Goal: Find contact information: Find contact information

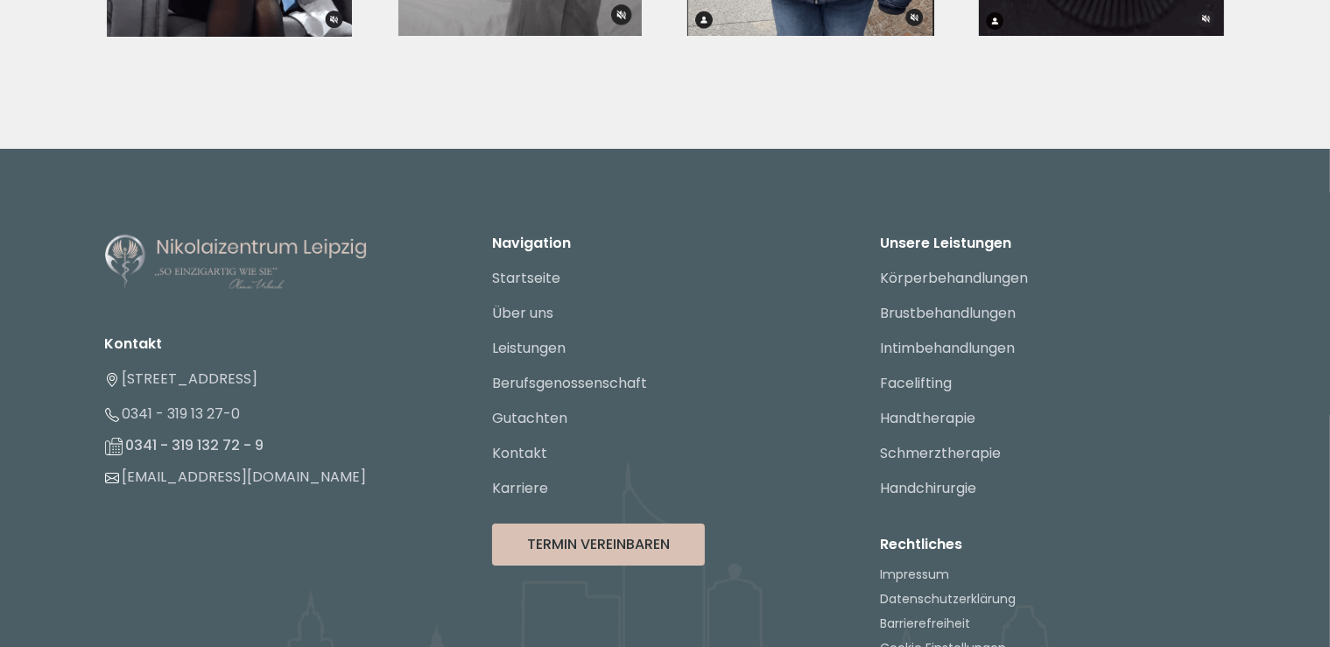
scroll to position [6722, 0]
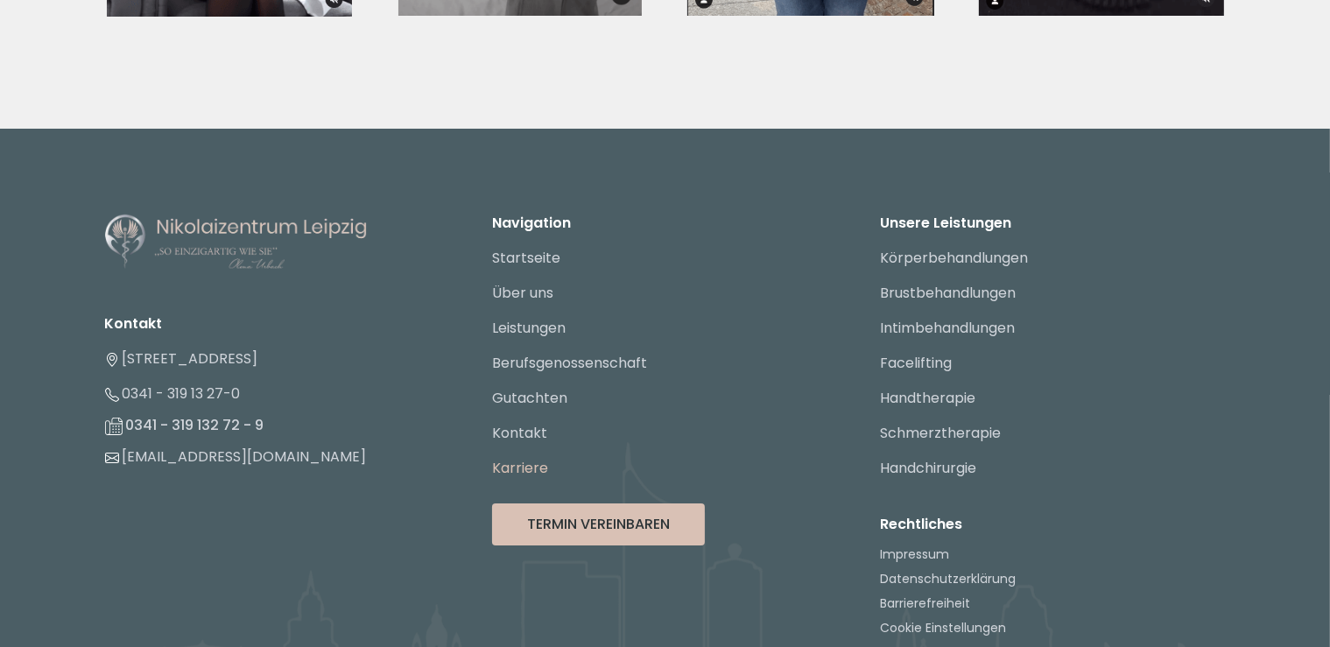
click at [520, 458] on link "Karriere" at bounding box center [520, 468] width 56 height 20
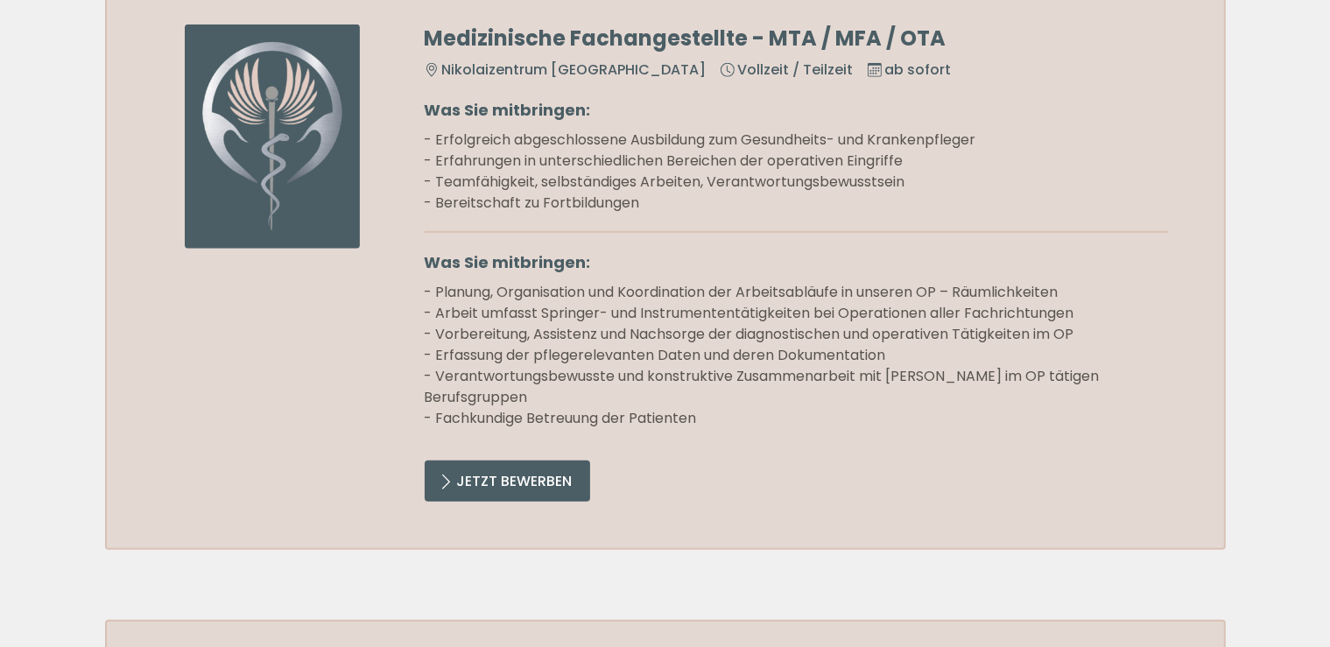
scroll to position [1294, 0]
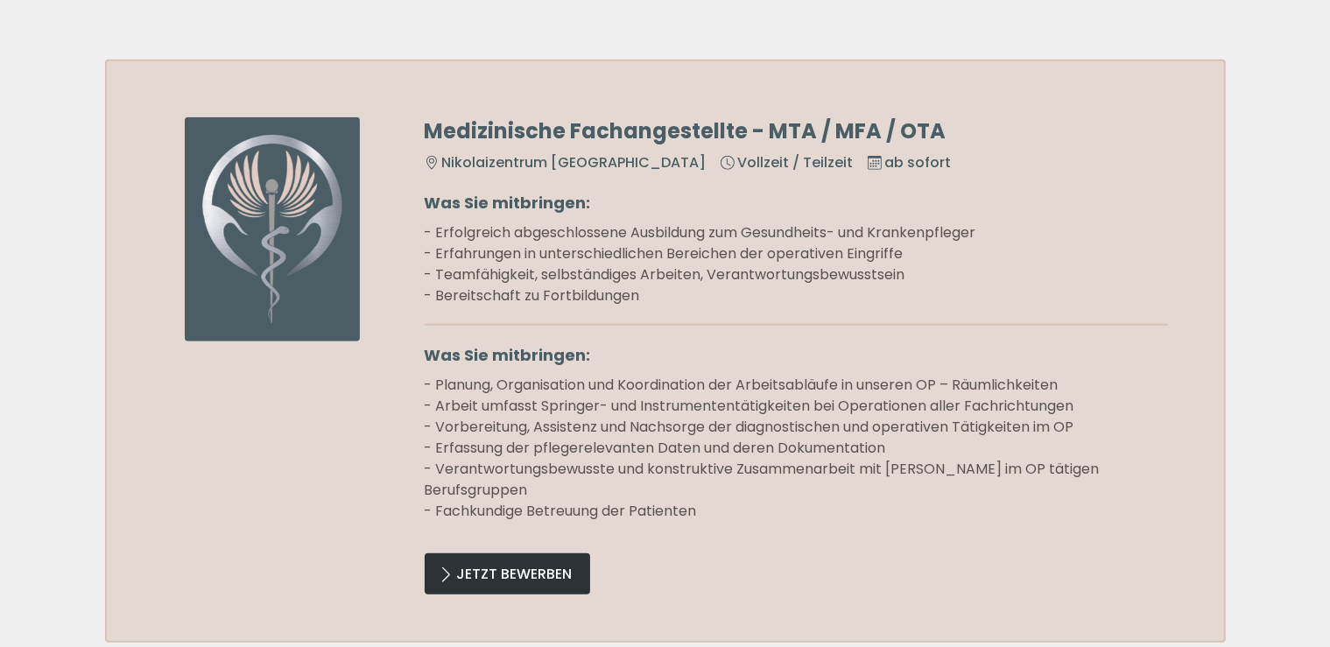
click at [495, 573] on link "Jetzt Bewerben" at bounding box center [507, 573] width 165 height 41
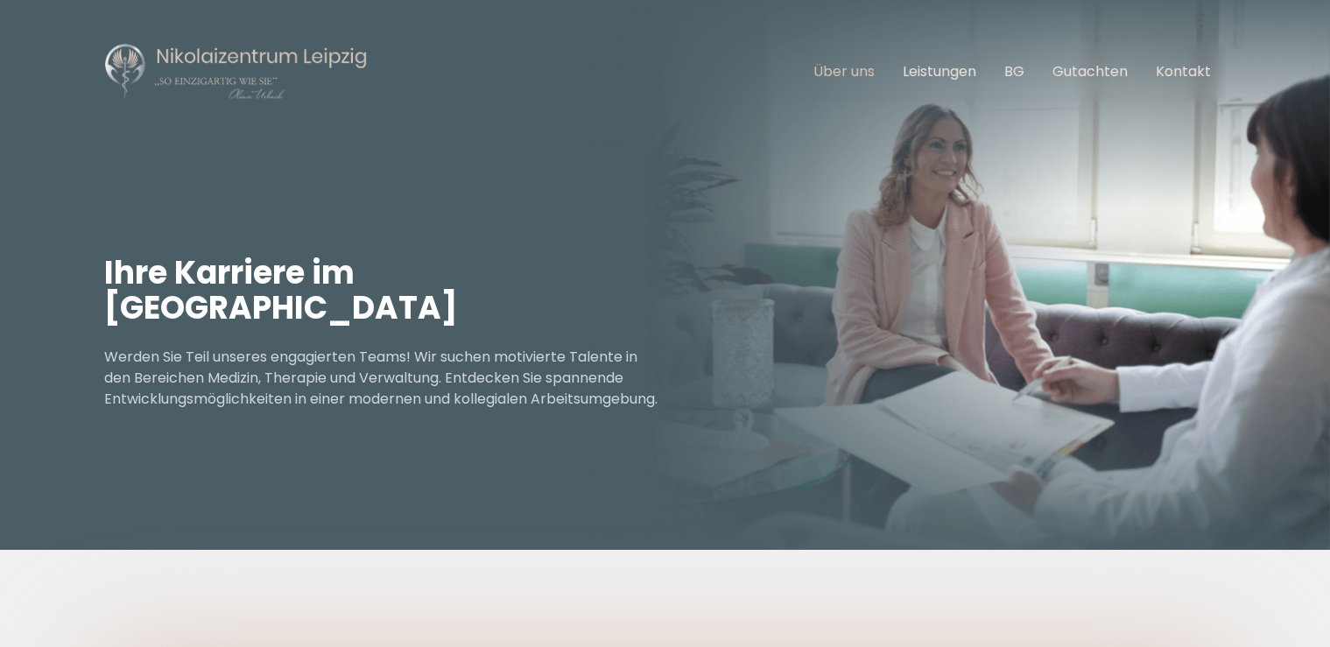
click at [843, 70] on link "Über uns" at bounding box center [844, 71] width 61 height 20
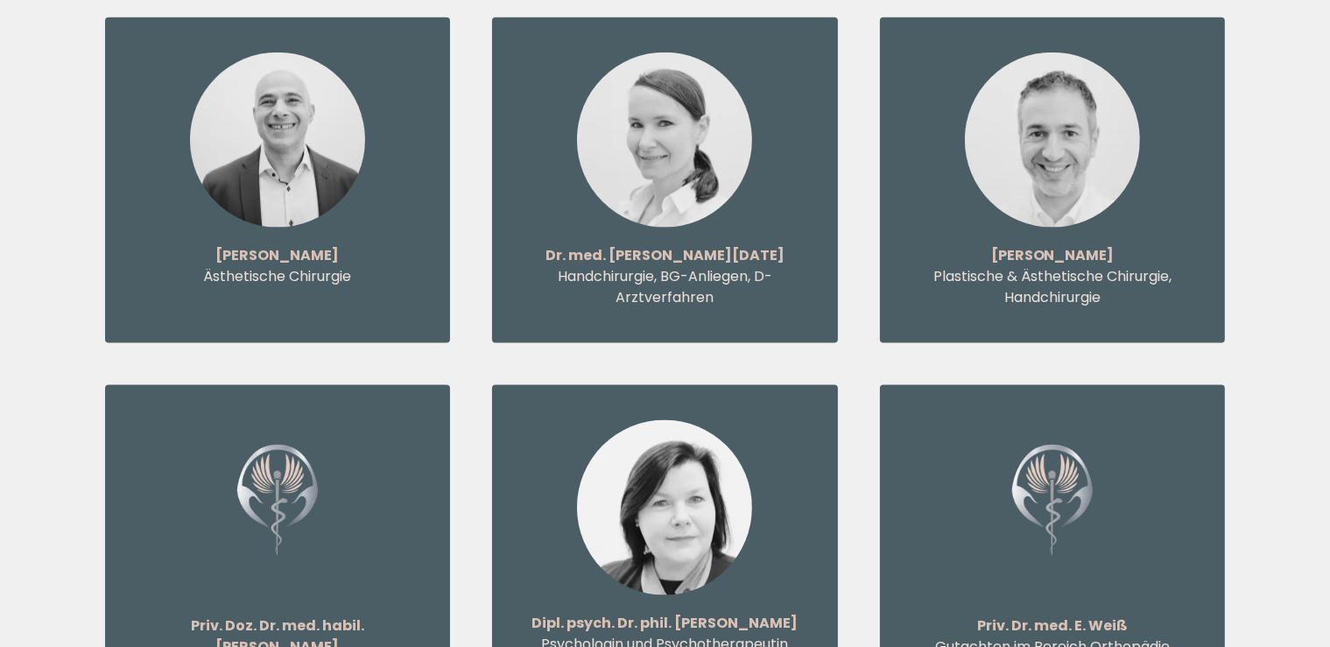
scroll to position [1941, 0]
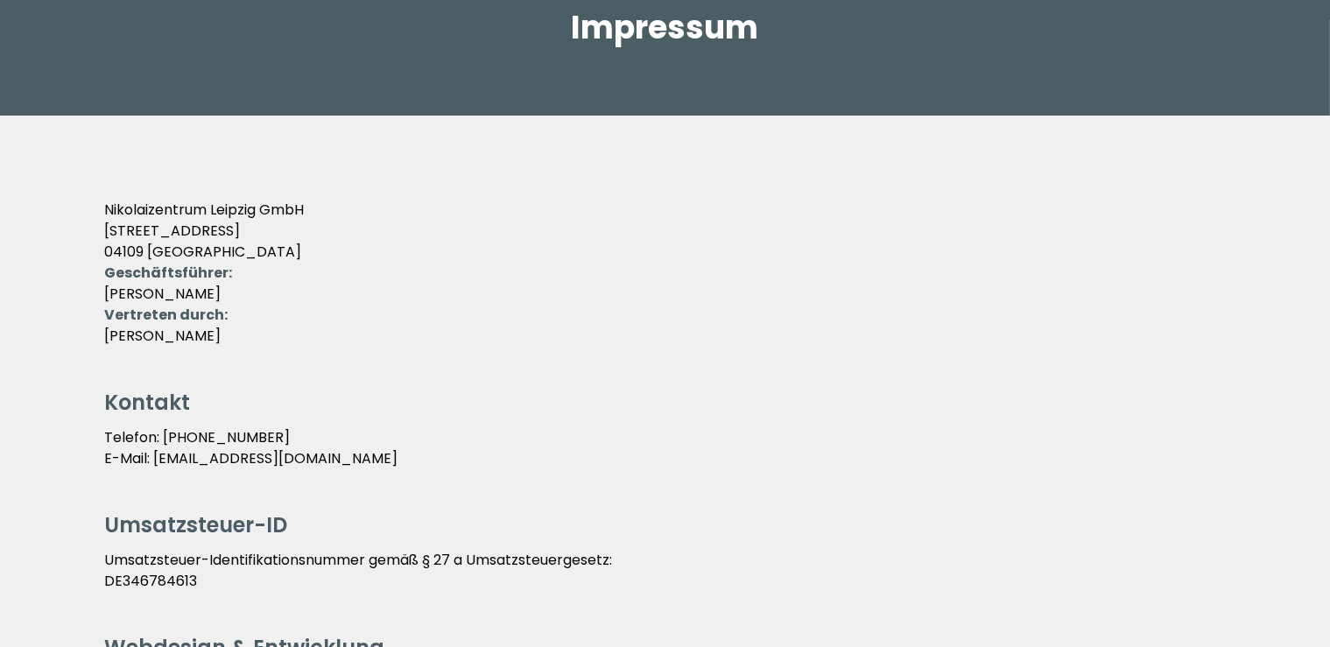
scroll to position [92, 0]
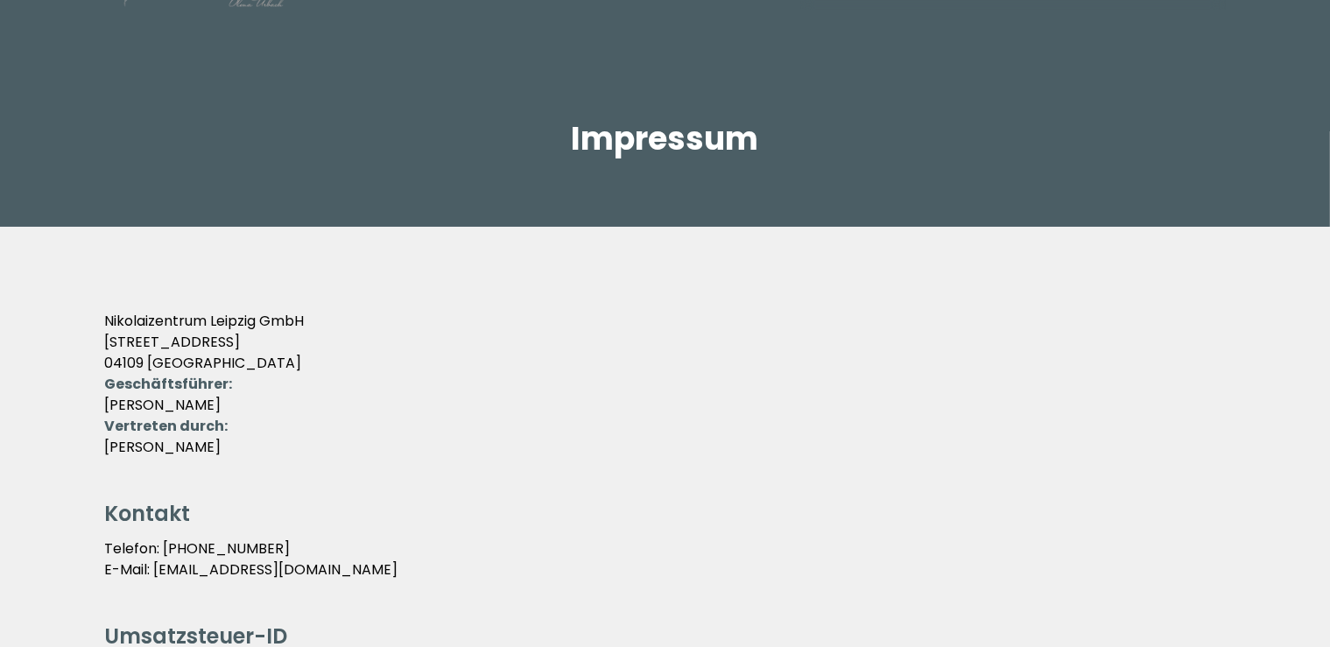
click at [207, 363] on p "Nikolaizentrum Leipzig GmbH Nikolaistraße 55 04109 Leipzig" at bounding box center [665, 342] width 1121 height 63
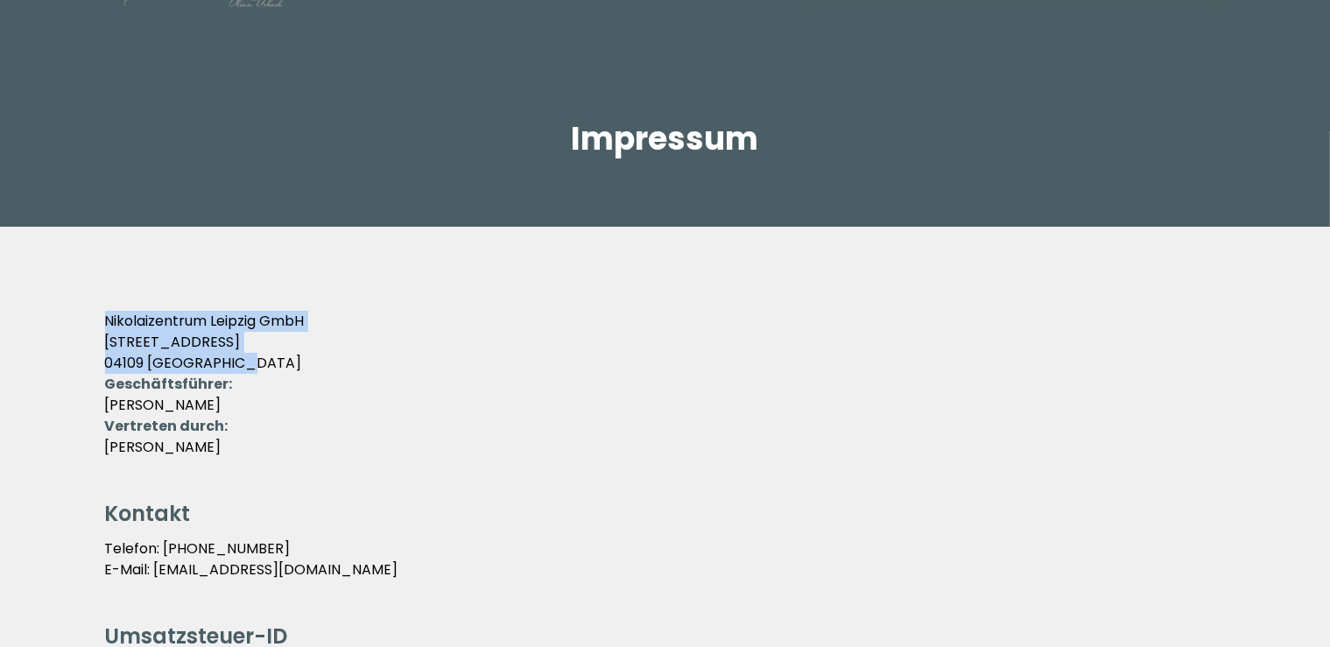
drag, startPoint x: 198, startPoint y: 365, endPoint x: 105, endPoint y: 321, distance: 102.6
click at [105, 322] on p "Nikolaizentrum Leipzig GmbH Nikolaistraße 55 04109 Leipzig" at bounding box center [665, 342] width 1121 height 63
copy p "Nikolaizentrum Leipzig GmbH Nikolaistraße 55 04109 Leipzig"
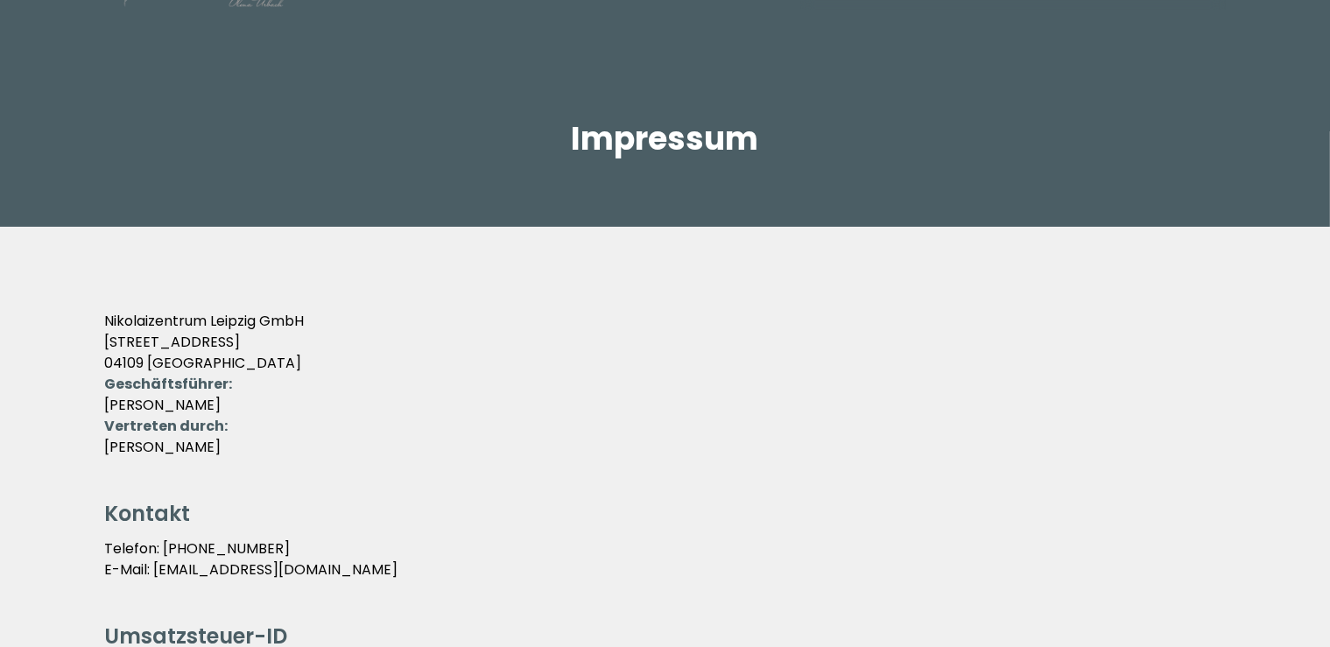
click at [401, 376] on p "Geschäftsführer: Kurt Urbach" at bounding box center [665, 395] width 1121 height 42
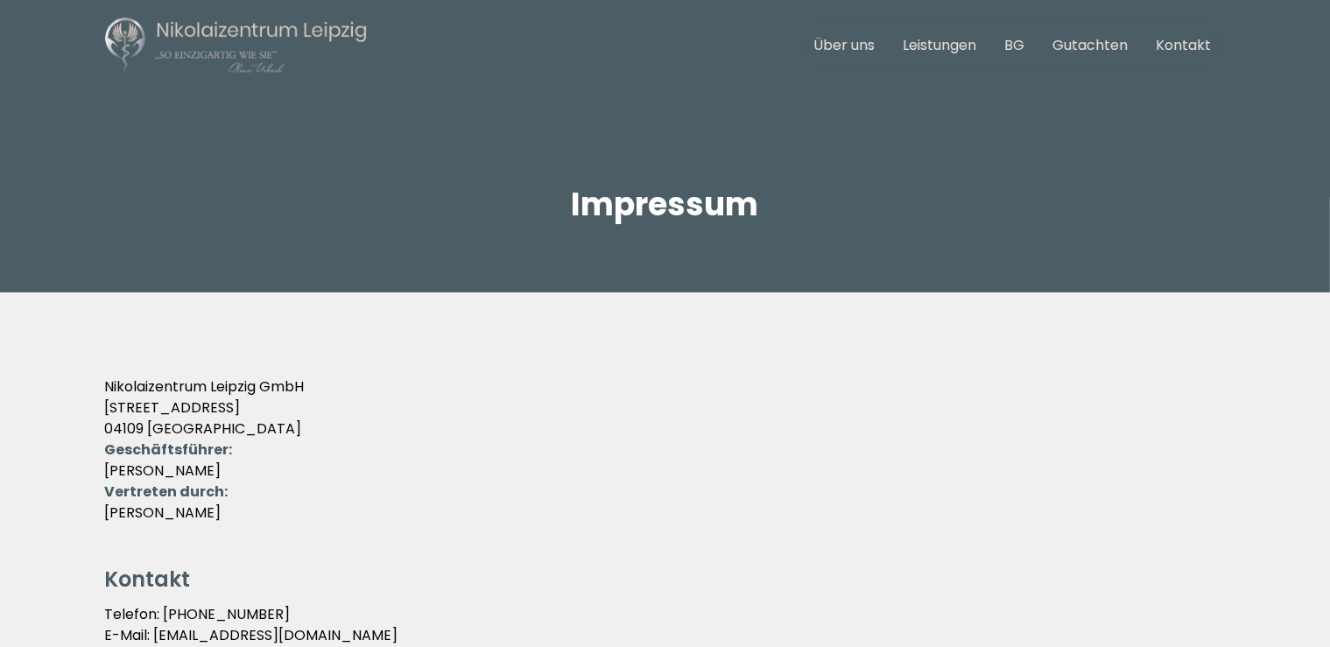
scroll to position [0, 0]
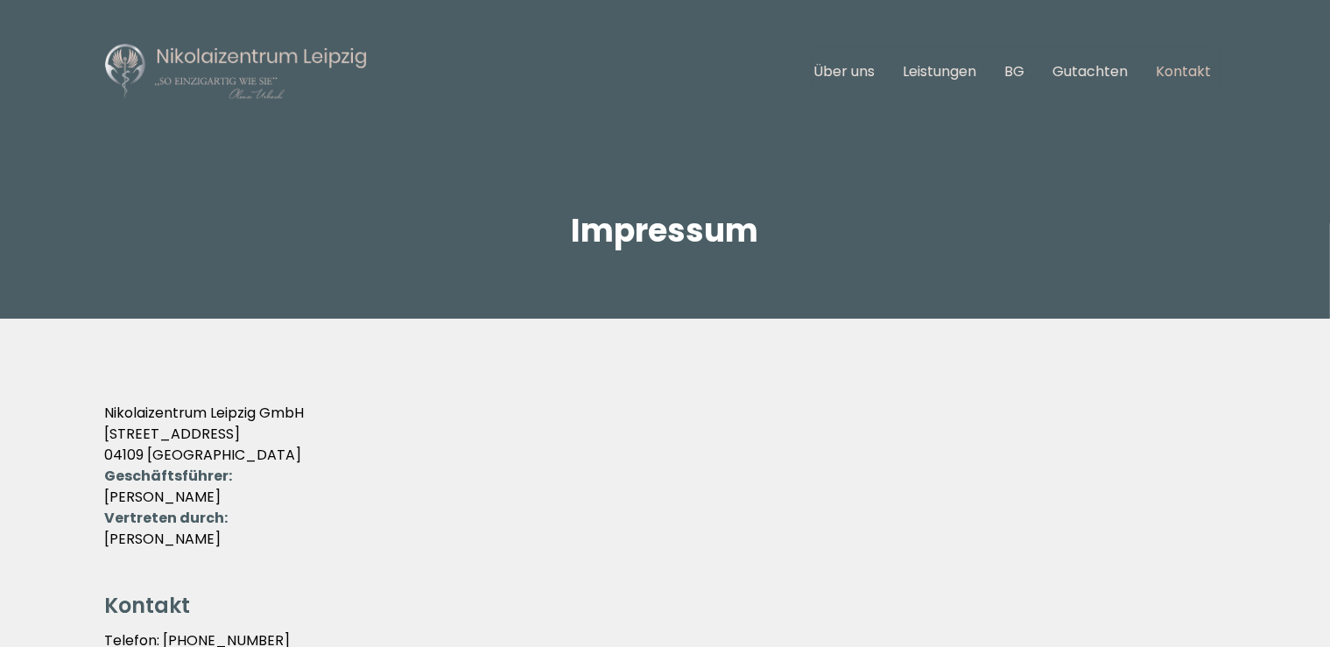
click at [1189, 74] on link "Kontakt" at bounding box center [1183, 71] width 55 height 20
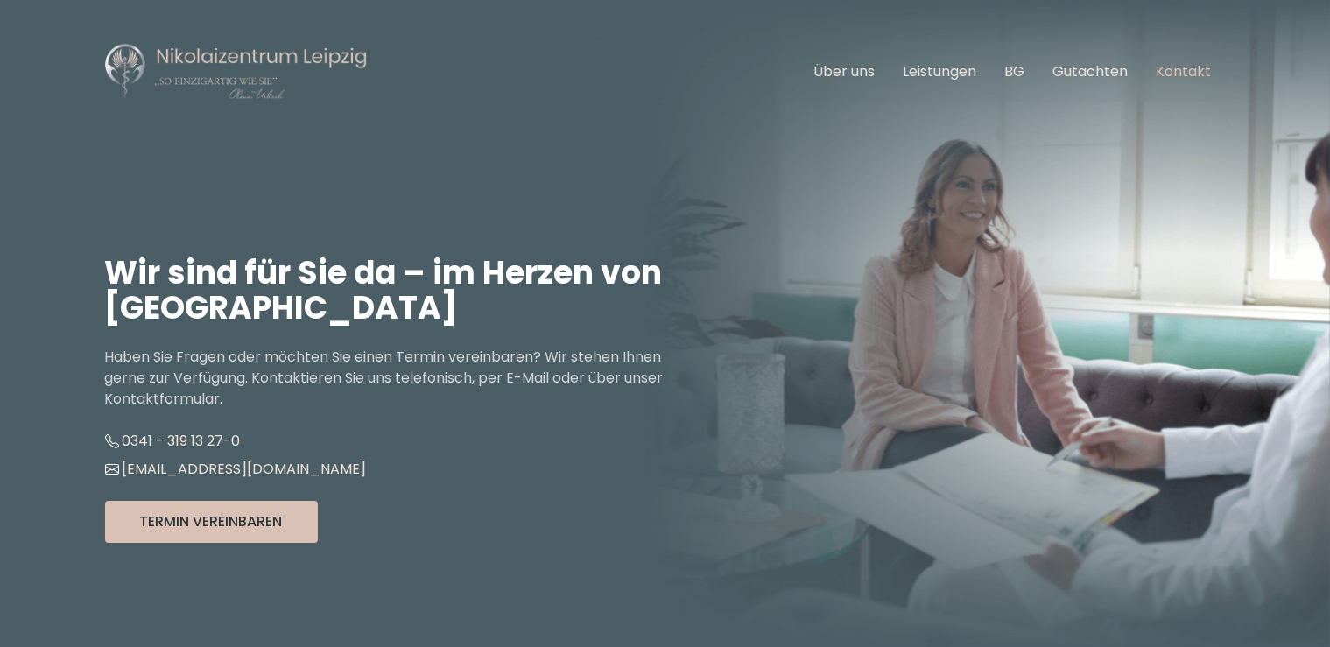
click at [1200, 72] on link "Kontakt" at bounding box center [1183, 71] width 55 height 20
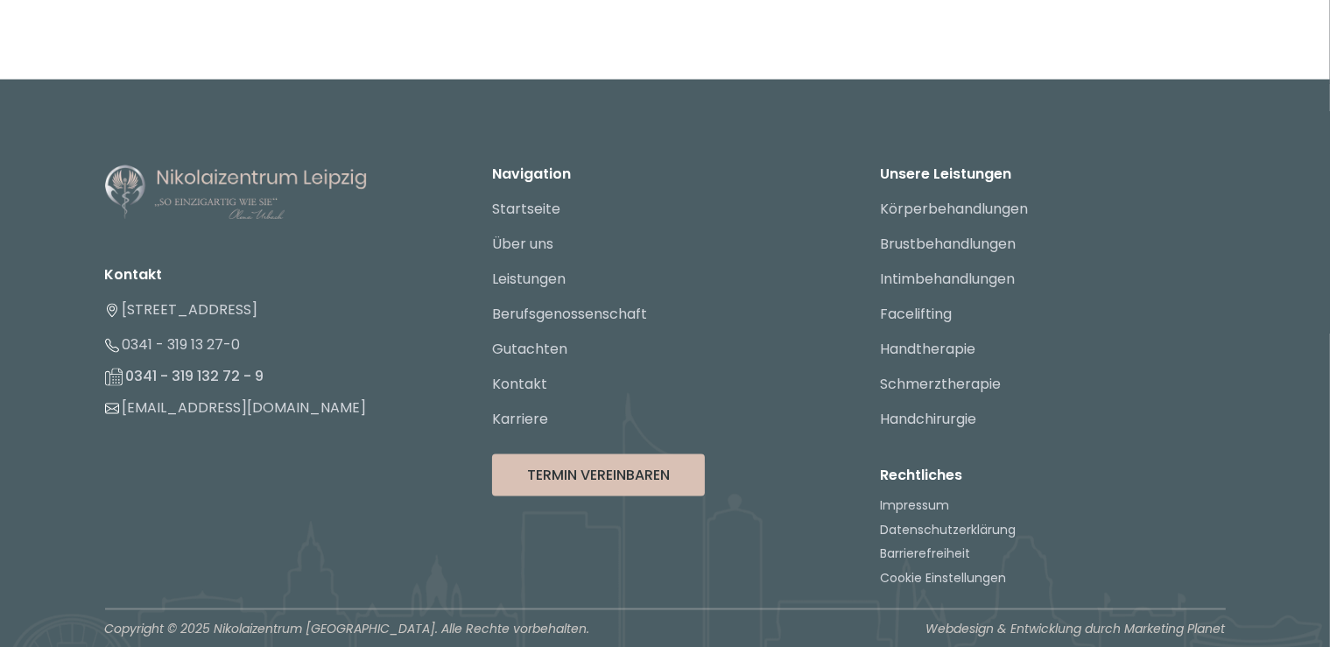
scroll to position [2784, 0]
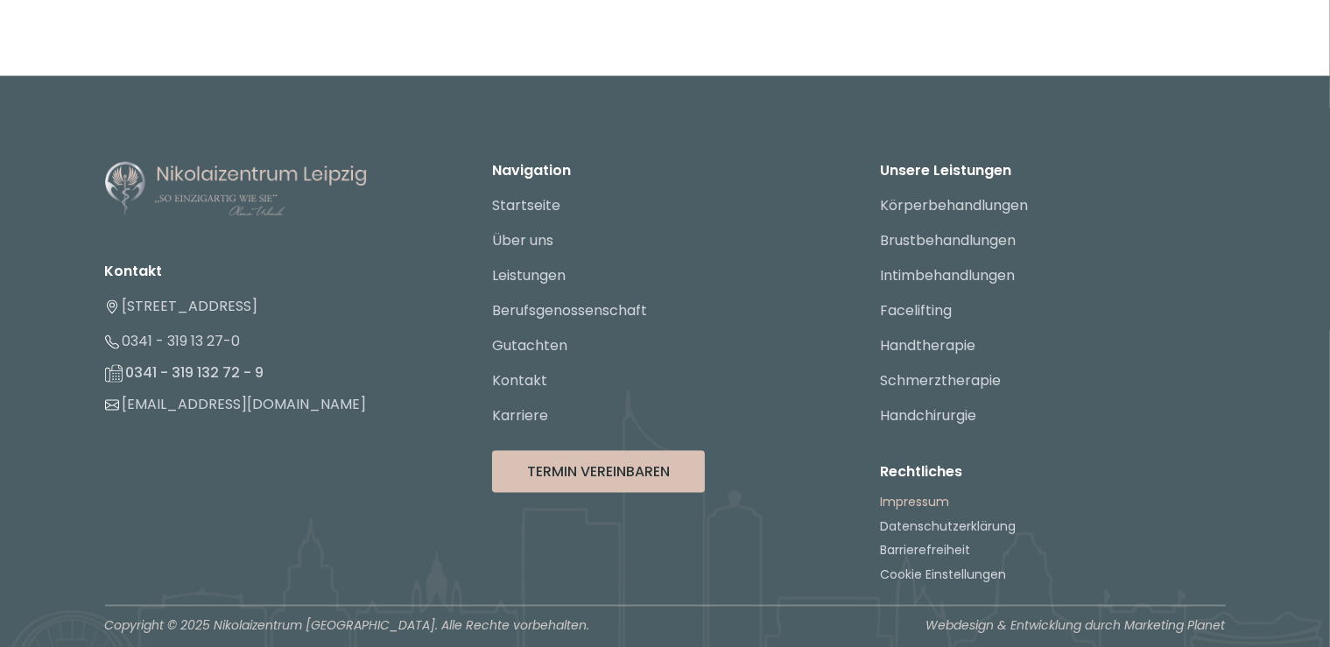
click at [915, 493] on link "Impressum" at bounding box center [914, 502] width 69 height 18
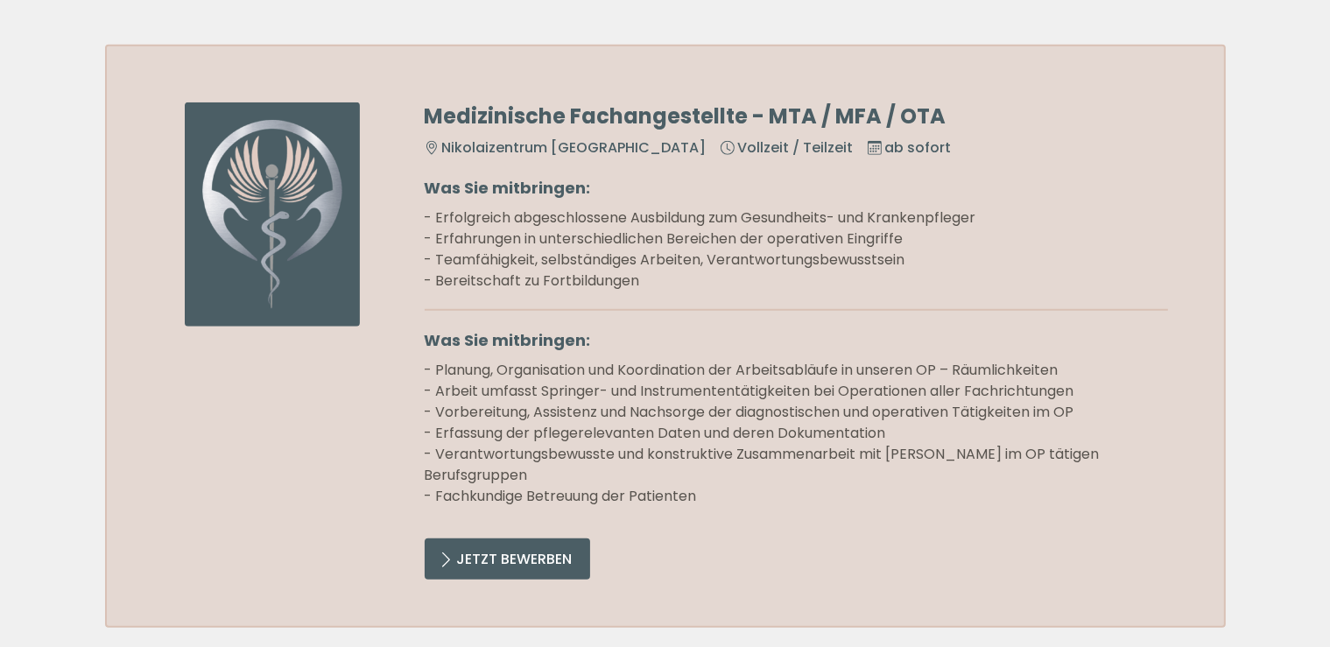
scroll to position [1294, 0]
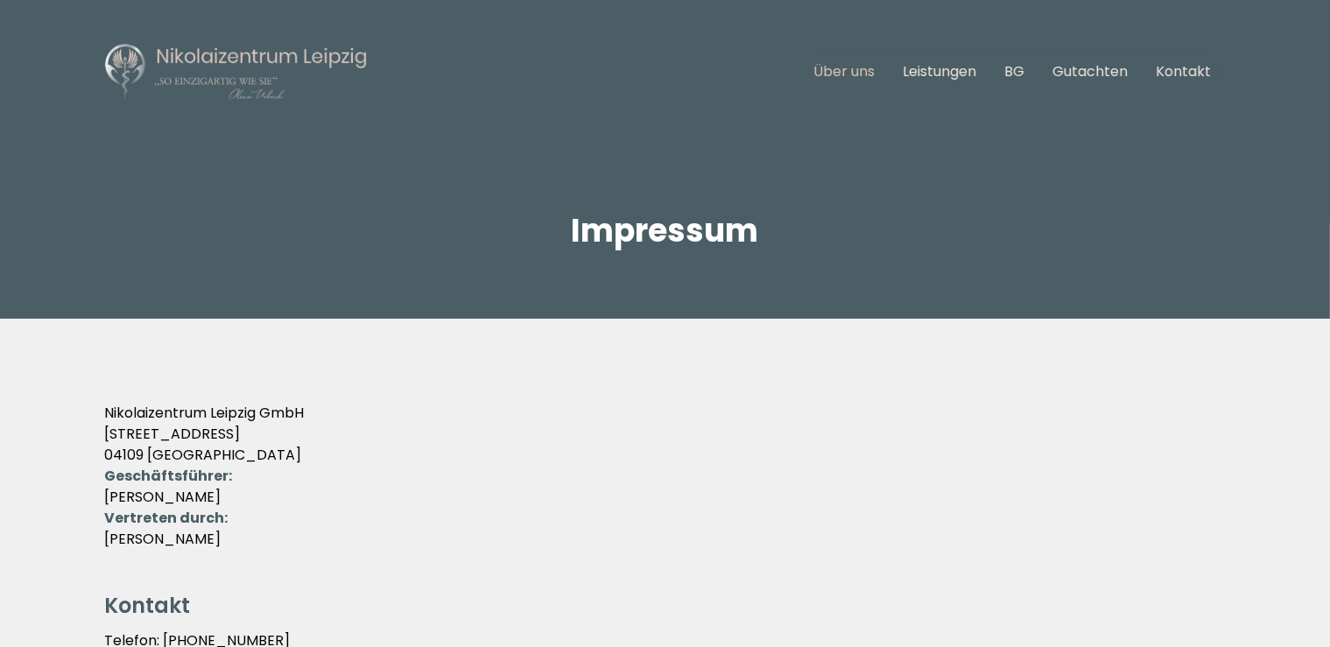
click at [856, 69] on link "Über uns" at bounding box center [844, 71] width 61 height 20
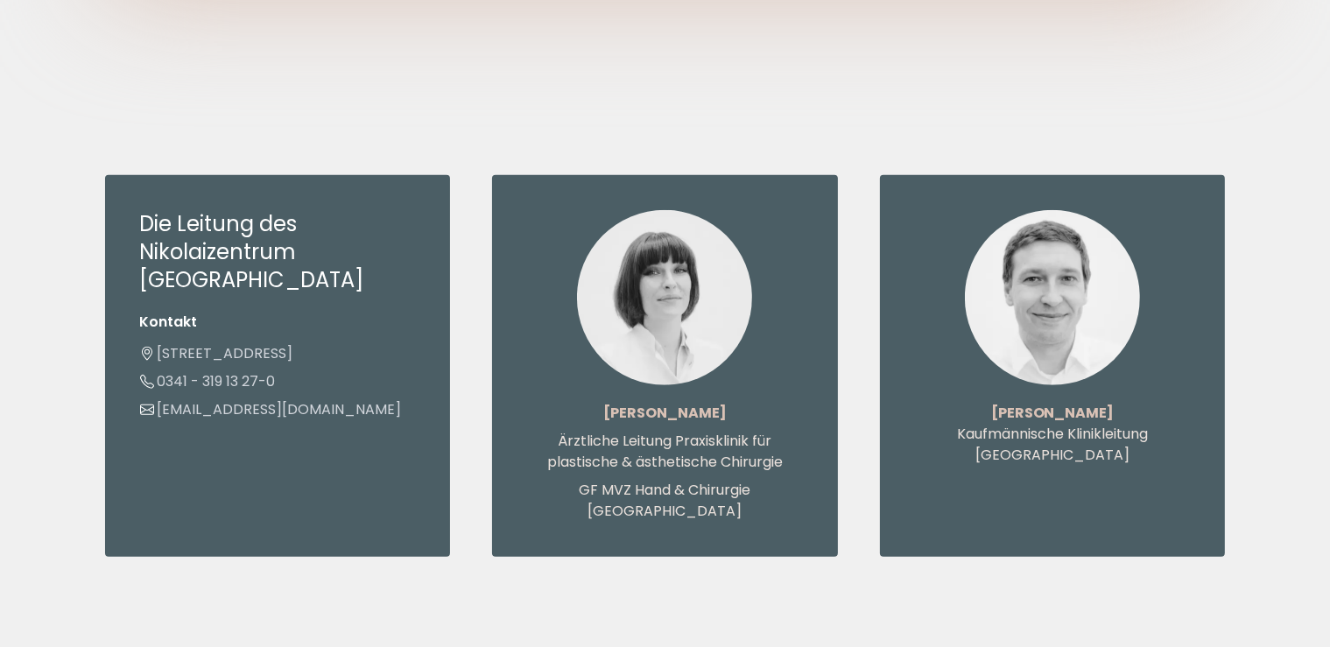
scroll to position [1294, 0]
